Goal: Task Accomplishment & Management: Manage account settings

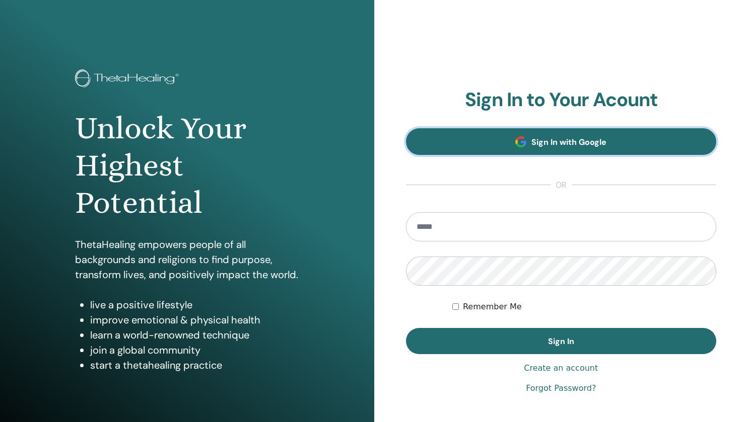
click at [546, 145] on span "Sign In with Google" at bounding box center [568, 142] width 75 height 11
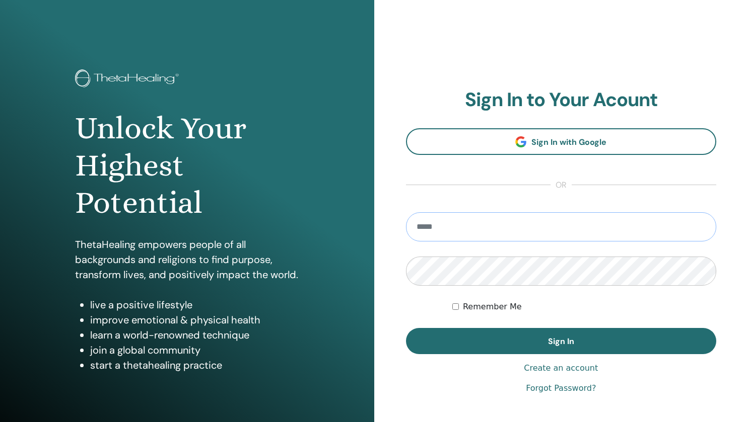
type input "**********"
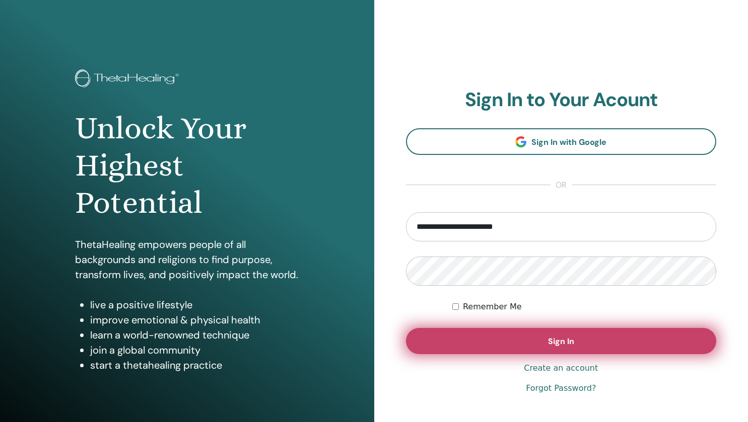
click at [533, 344] on button "Sign In" at bounding box center [561, 341] width 311 height 26
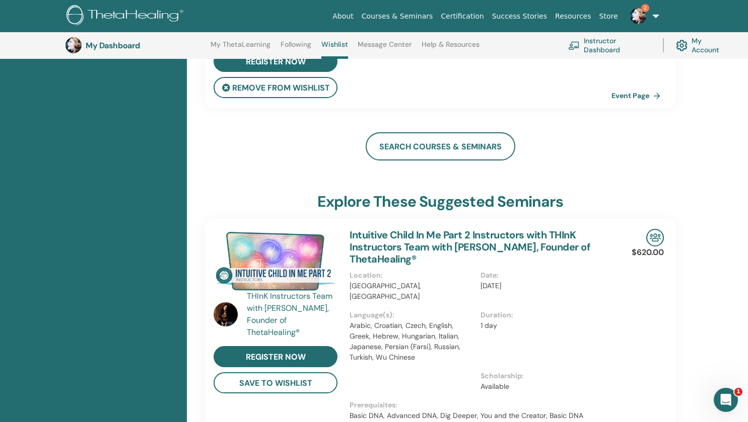
scroll to position [637, 0]
